Goal: Navigation & Orientation: Find specific page/section

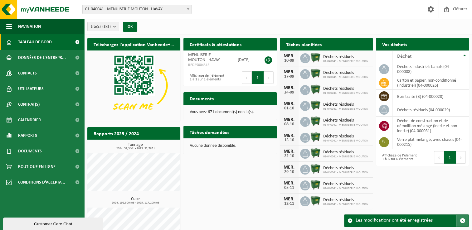
click at [461, 223] on span "button" at bounding box center [463, 221] width 6 height 6
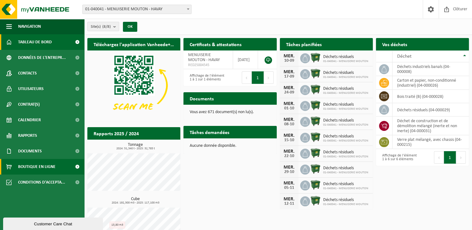
click at [25, 170] on span "Boutique en ligne" at bounding box center [36, 167] width 37 height 16
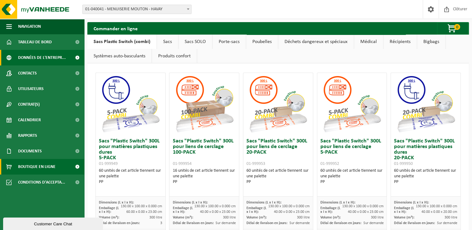
click at [35, 52] on span "Données de l'entrepr..." at bounding box center [42, 58] width 48 height 16
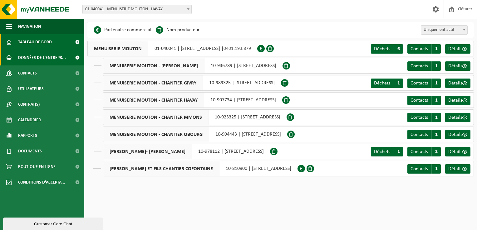
click at [36, 43] on span "Tableau de bord" at bounding box center [35, 42] width 34 height 16
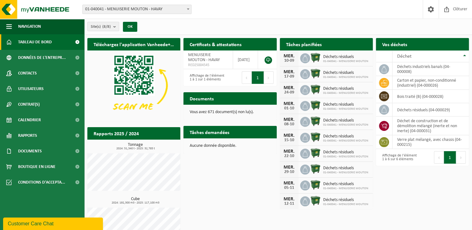
click at [216, 148] on p "Aucune donnée disponible." at bounding box center [230, 146] width 81 height 4
click at [211, 134] on h2 "Tâches demandées" at bounding box center [210, 132] width 52 height 12
